Goal: Information Seeking & Learning: Find contact information

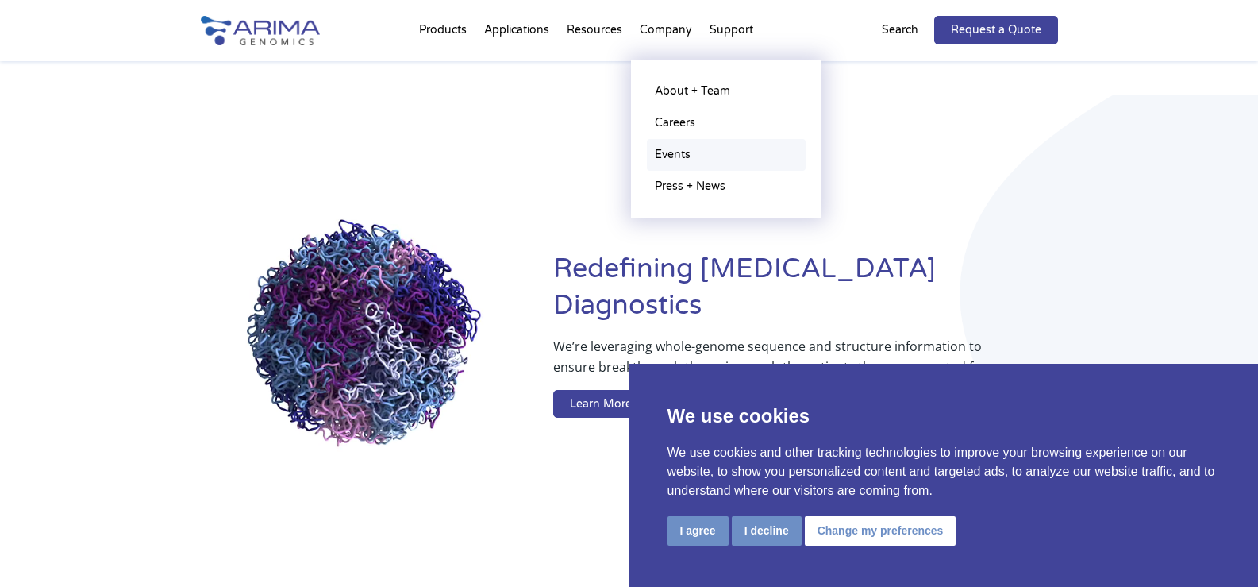
scroll to position [1569, 0]
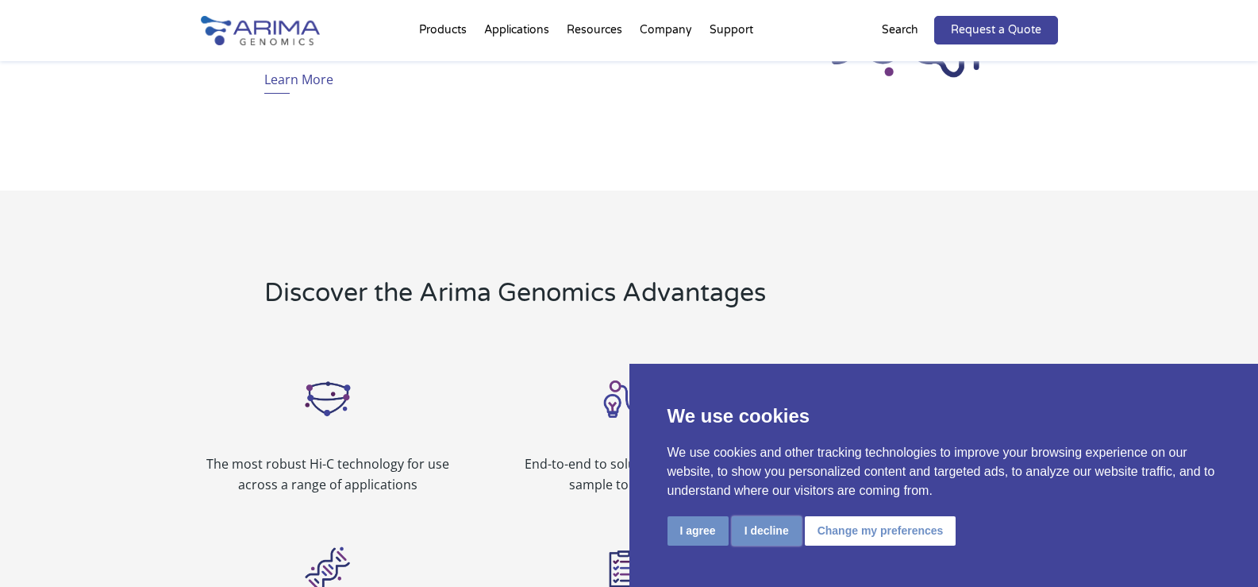
click at [766, 540] on button "I decline" at bounding box center [767, 530] width 70 height 29
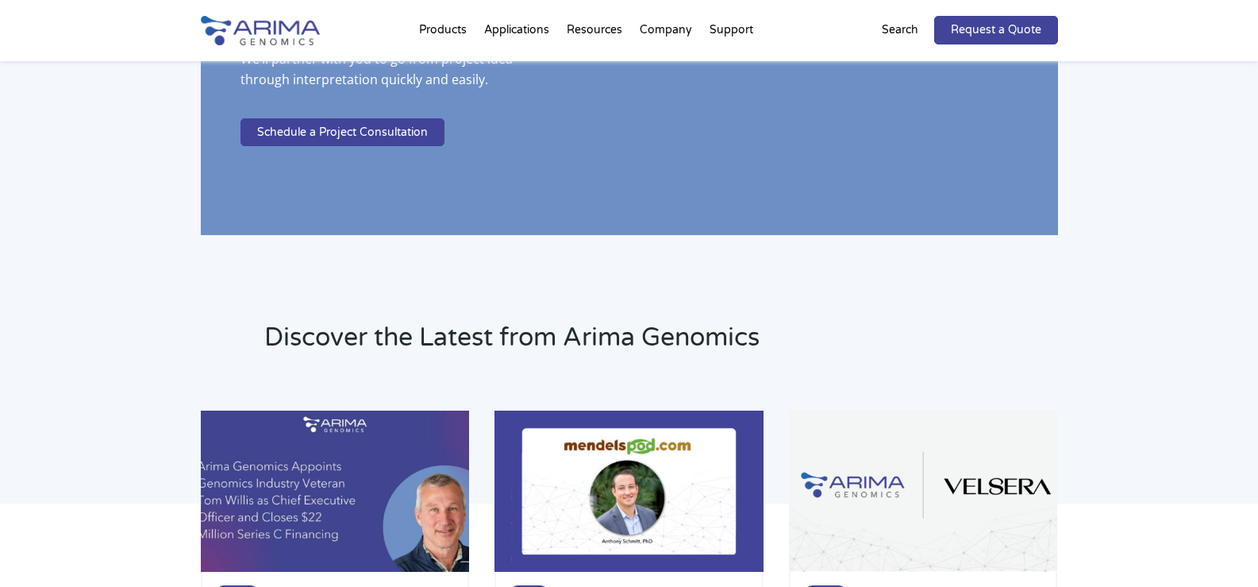
scroll to position [3106, 0]
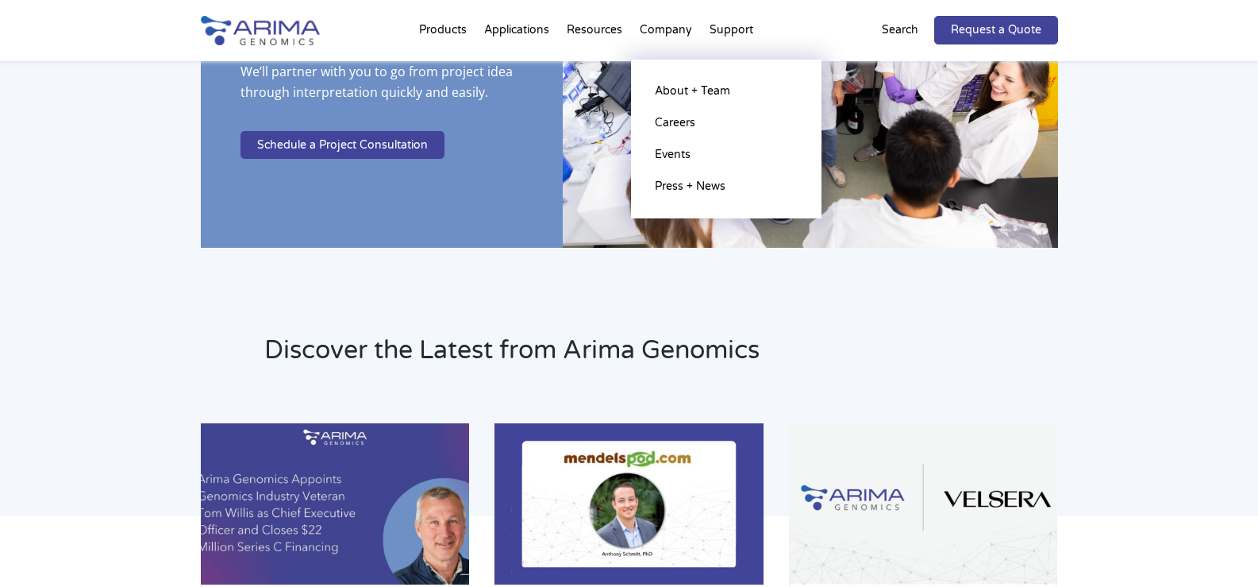
click at [655, 32] on li "Company About + Team Careers Events Press + News" at bounding box center [666, 33] width 70 height 54
drag, startPoint x: 715, startPoint y: 72, endPoint x: 710, endPoint y: 86, distance: 14.3
click at [714, 77] on ul "About + Team Careers Events Press + News" at bounding box center [726, 139] width 190 height 159
click at [708, 87] on link "About + Team" at bounding box center [726, 91] width 159 height 32
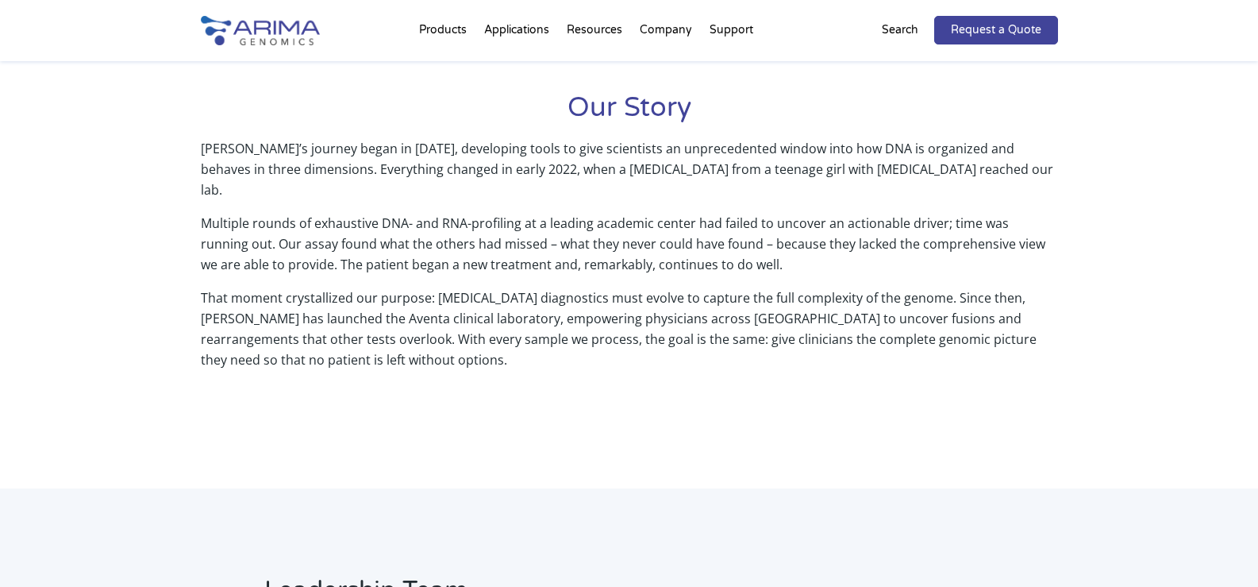
scroll to position [698, 0]
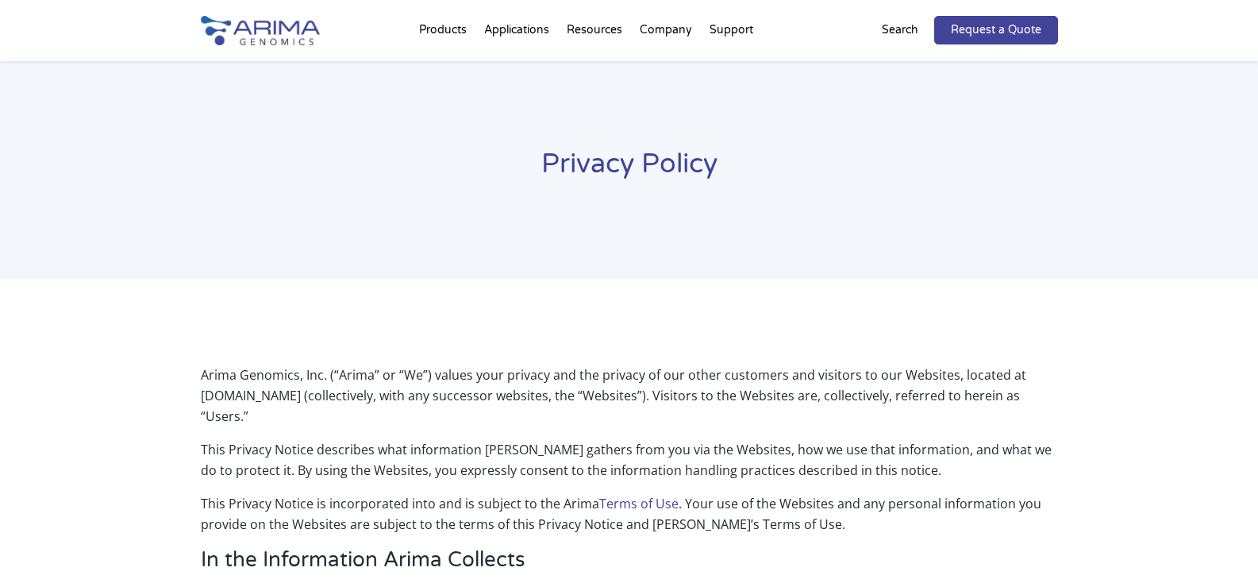
scroll to position [3276, 0]
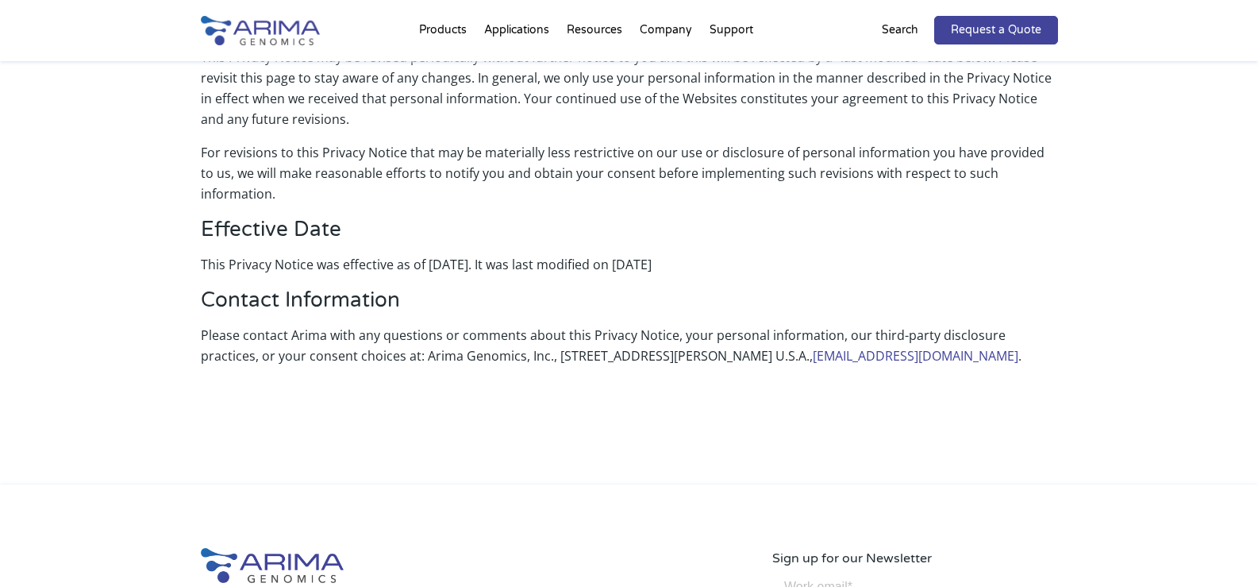
drag, startPoint x: 495, startPoint y: 292, endPoint x: 776, endPoint y: 292, distance: 281.0
click at [776, 325] on p "Please contact Arima with any questions or comments about this Privacy Notice, …" at bounding box center [629, 352] width 857 height 54
copy p "6404 Nancy Ridge Dr, San Diego, CA 92121 U.S.A"
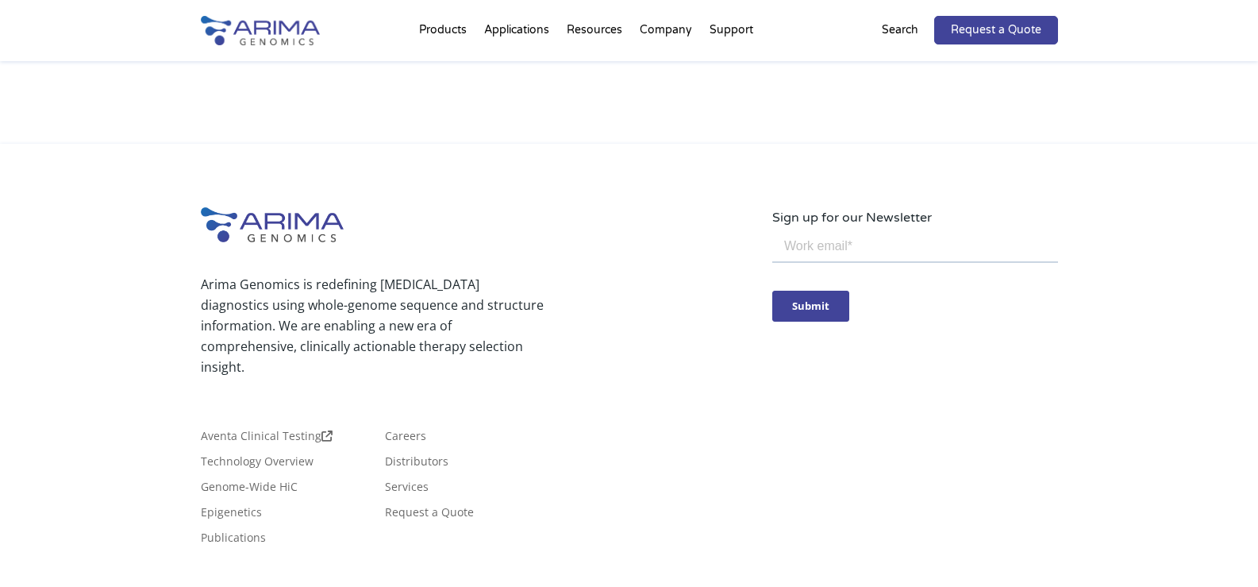
scroll to position [3643, 0]
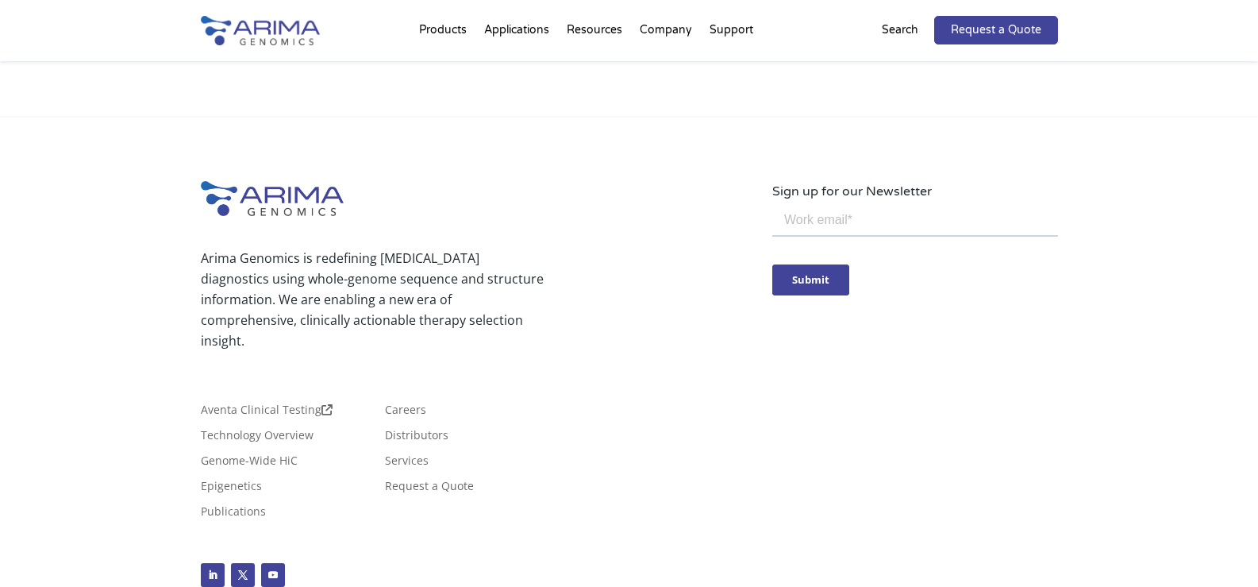
click at [513, 480] on li "Request a Quote" at bounding box center [470, 492] width 171 height 25
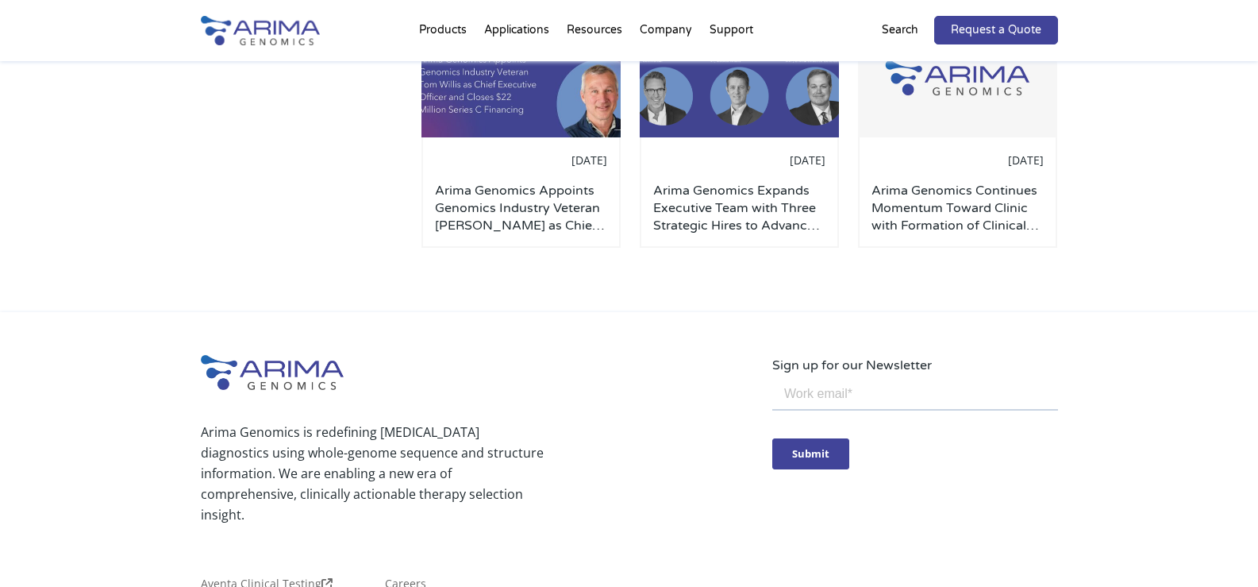
scroll to position [1756, 0]
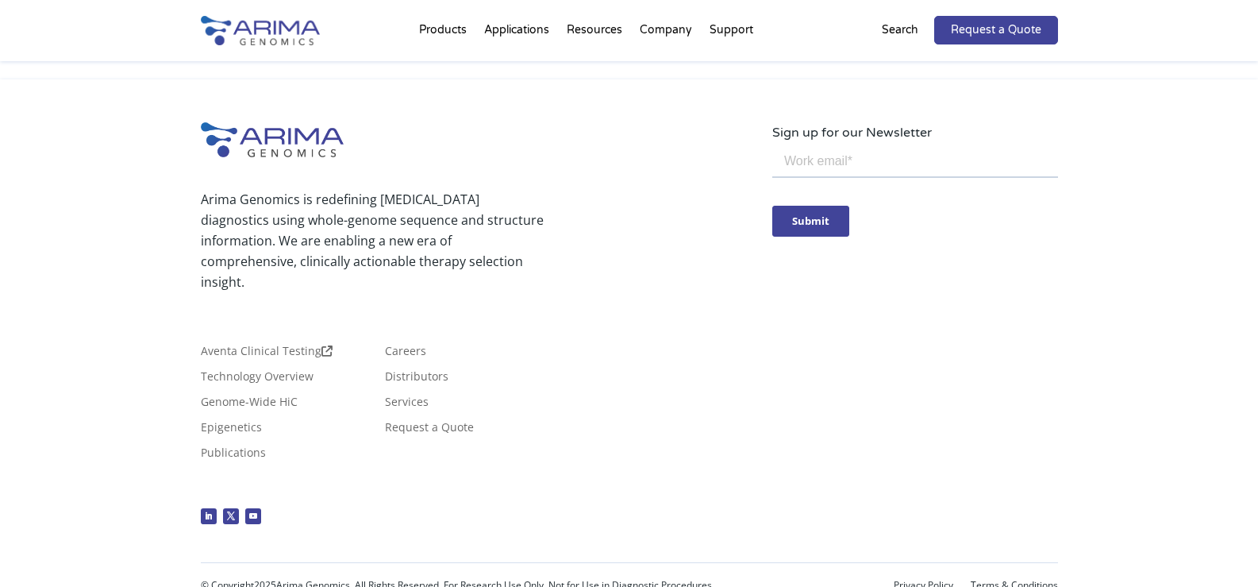
click at [387, 292] on p at bounding box center [372, 302] width 343 height 21
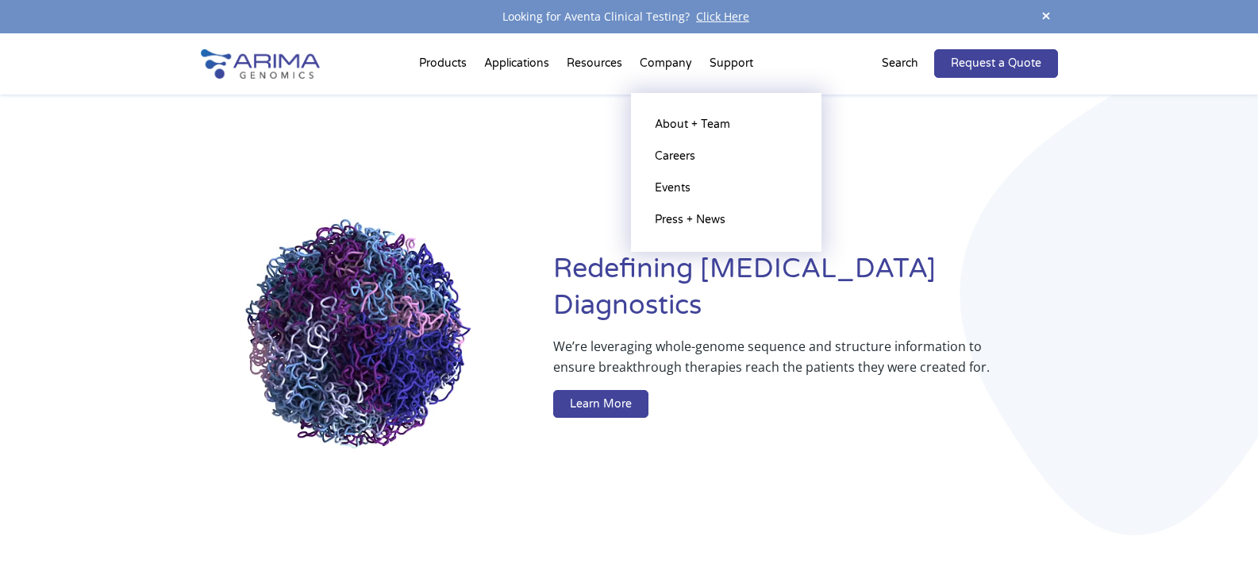
click at [671, 64] on li "Company About + Team Careers Events Press + News" at bounding box center [666, 67] width 70 height 54
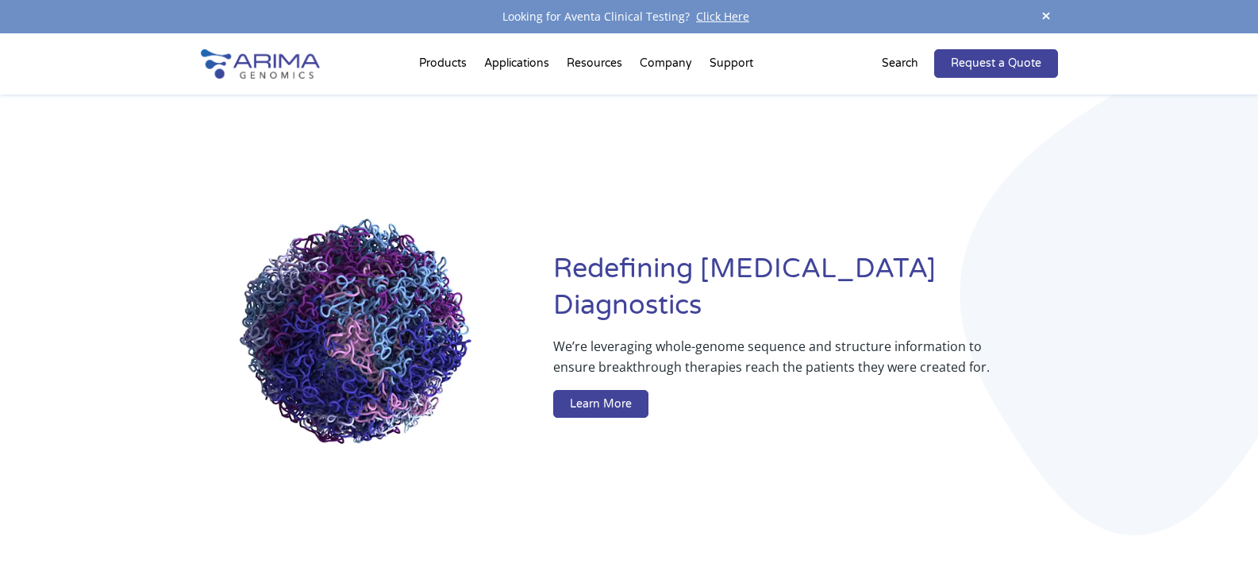
click at [1045, 6] on span at bounding box center [1046, 16] width 24 height 21
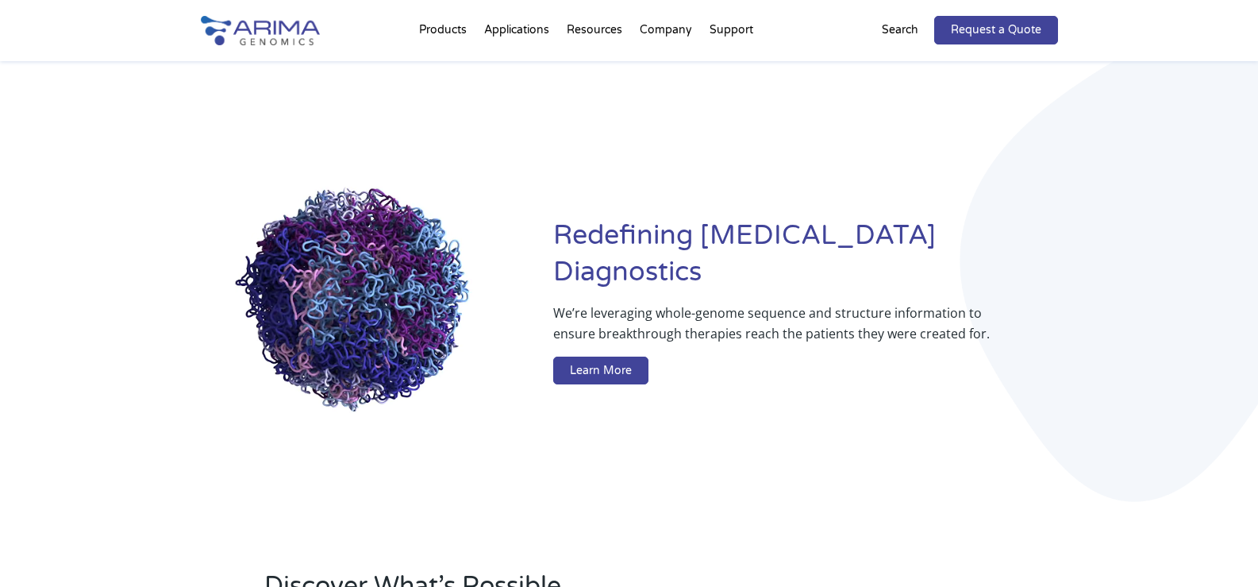
click at [1045, 8] on div "Products Clinical Services Aventa FusionPlus Aventa Lymphoma Research Products …" at bounding box center [629, 30] width 857 height 61
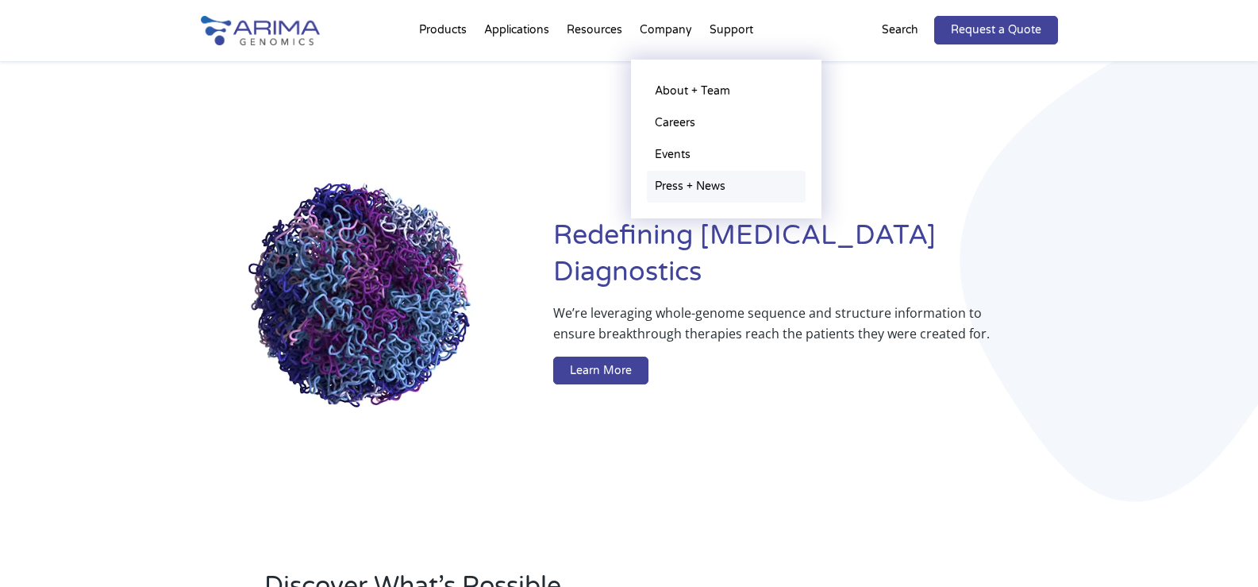
click at [683, 197] on link "Press + News" at bounding box center [726, 187] width 159 height 32
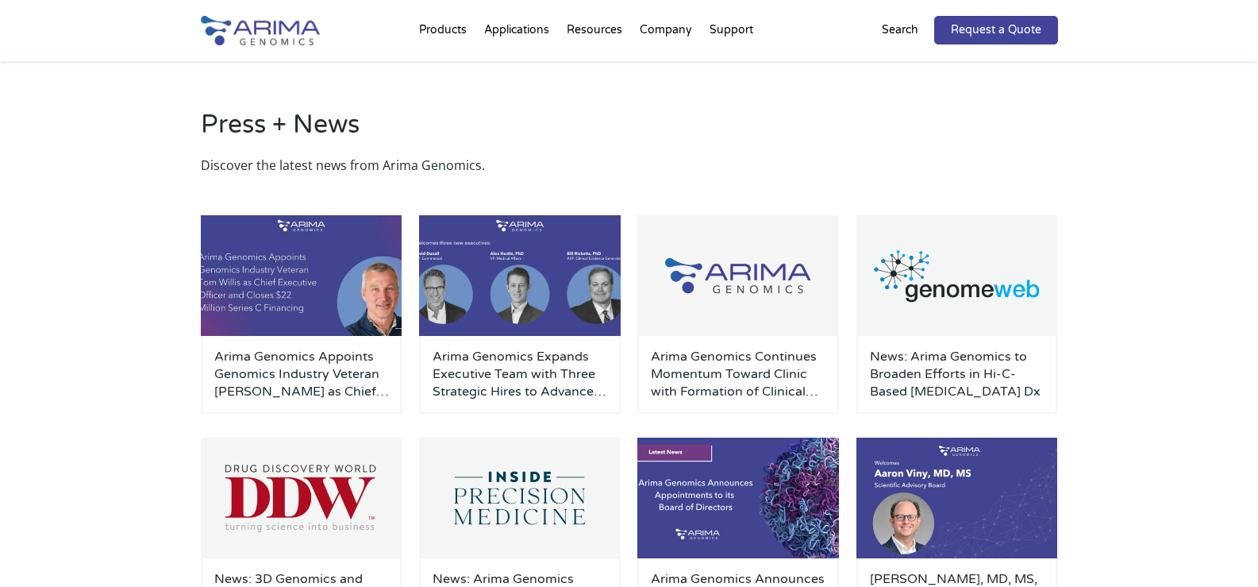
click at [687, 190] on div "Arima Genomics Appoints Genomics Industry Veteran Tom Willis as Chief Executive…" at bounding box center [629, 449] width 857 height 548
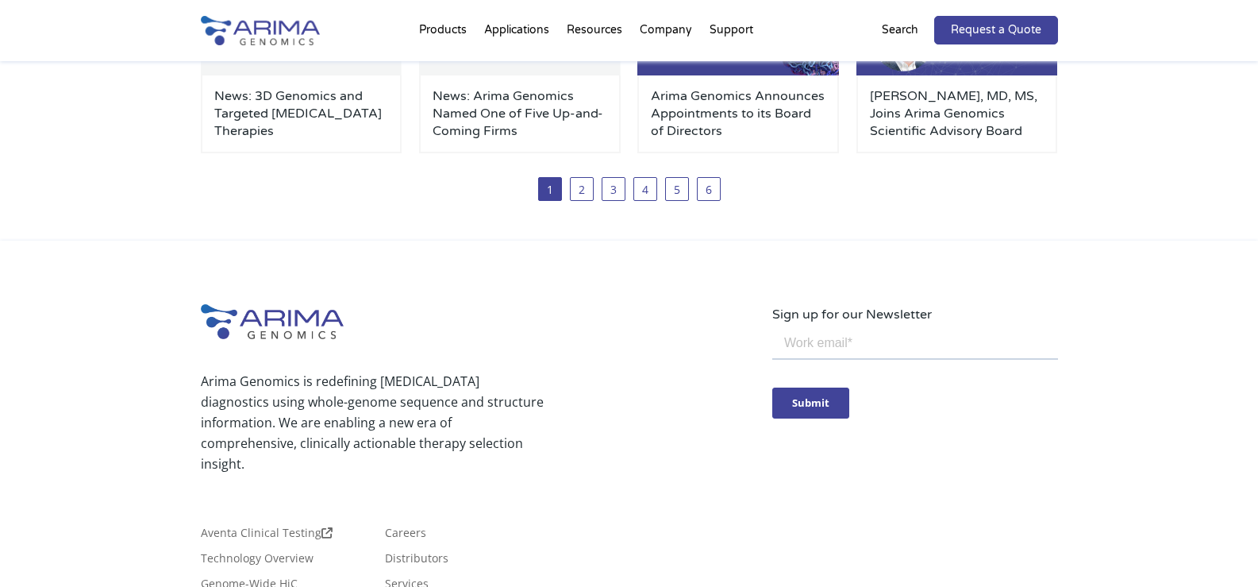
scroll to position [667, 0]
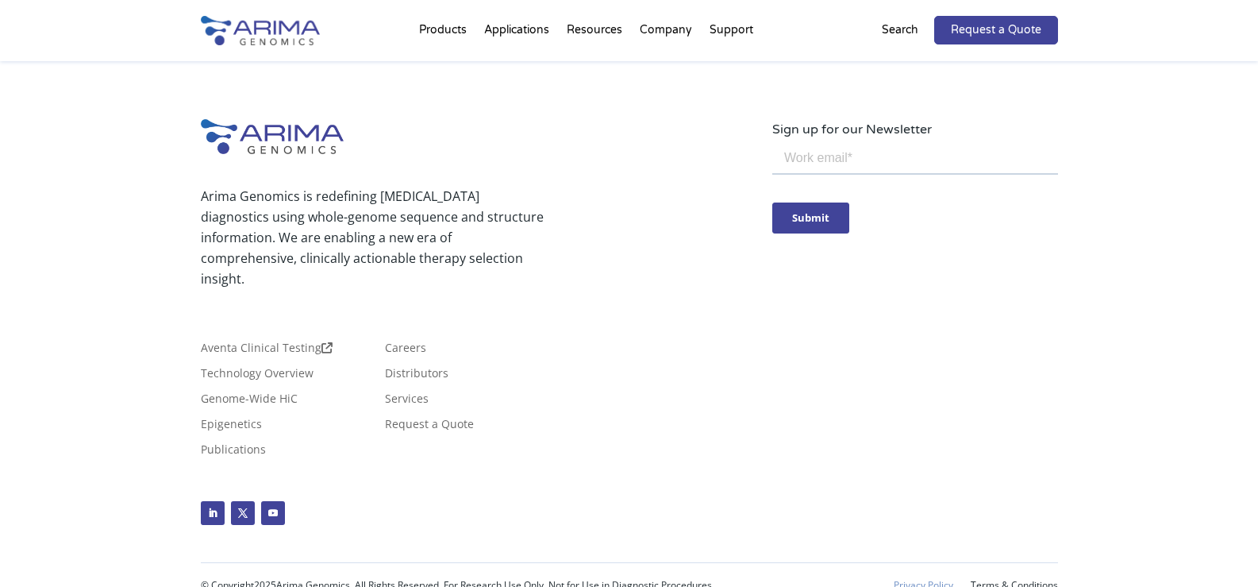
click at [929, 579] on link "Privacy Policy" at bounding box center [924, 584] width 60 height 11
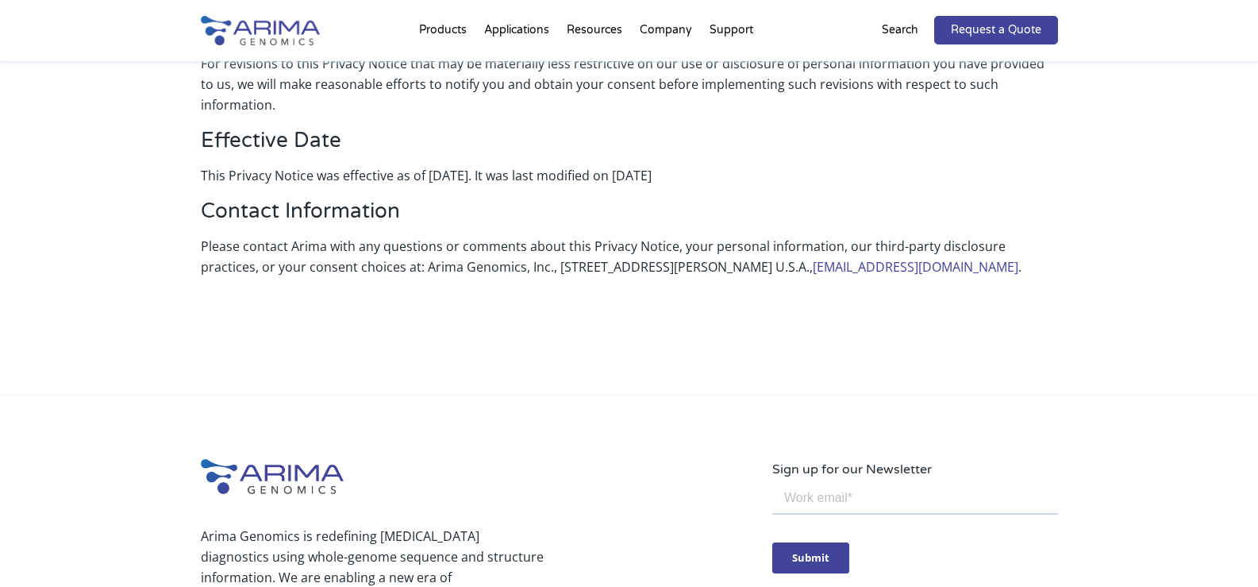
scroll to position [3643, 0]
